Goal: Navigation & Orientation: Find specific page/section

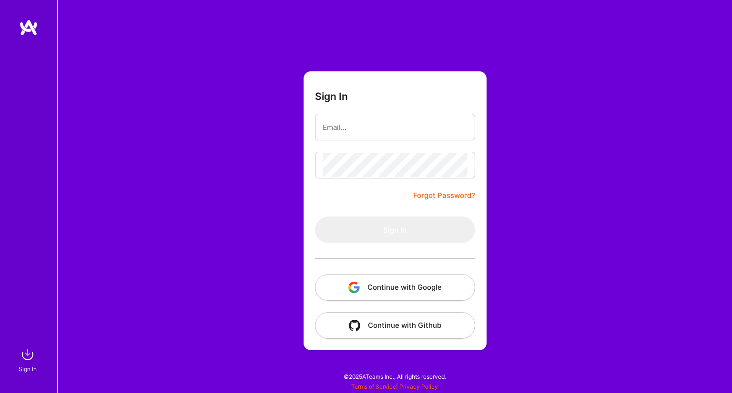
type input "[EMAIL_ADDRESS][DOMAIN_NAME]"
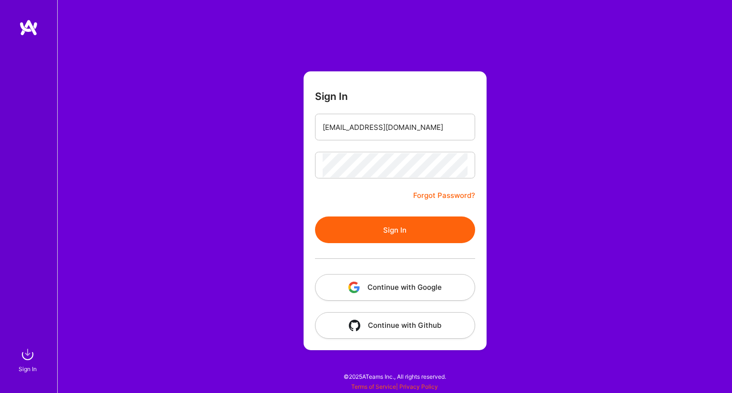
click at [366, 231] on button "Sign In" at bounding box center [395, 230] width 160 height 27
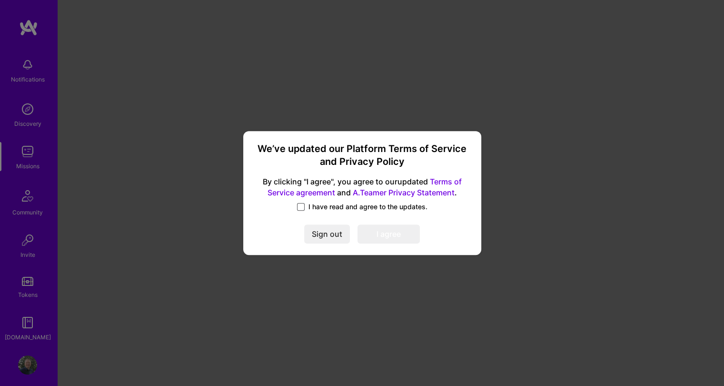
click at [304, 208] on span at bounding box center [301, 207] width 8 height 8
click at [0, 0] on input "I have read and agree to the updates." at bounding box center [0, 0] width 0 height 0
click at [375, 234] on button "I agree" at bounding box center [389, 233] width 62 height 19
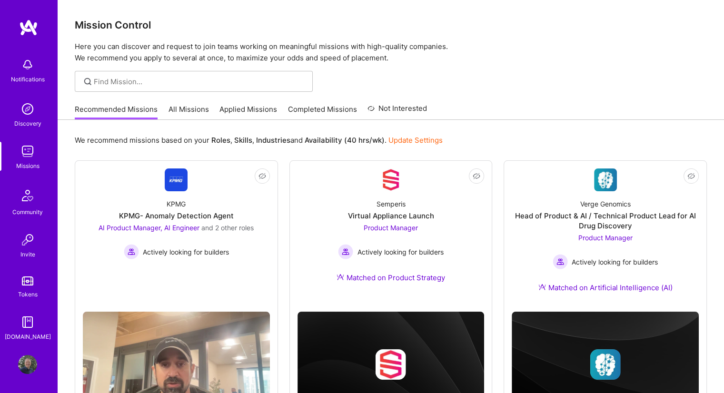
click at [189, 111] on link "All Missions" at bounding box center [189, 112] width 40 height 16
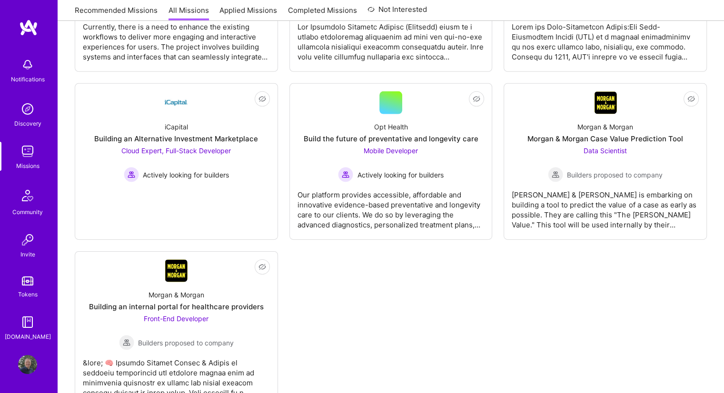
scroll to position [3048, 0]
